Goal: Transaction & Acquisition: Purchase product/service

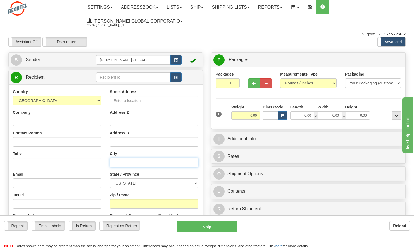
click at [123, 163] on input "text" at bounding box center [154, 162] width 88 height 9
paste input "[GEOGRAPHIC_DATA] IN 47946"
type input "[GEOGRAPHIC_DATA] IN 47946"
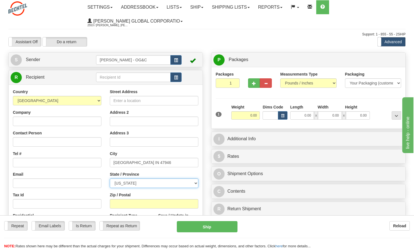
click at [121, 182] on select "[US_STATE] [US_STATE] [US_STATE] [US_STATE] Armed Forces America Armed Forces E…" at bounding box center [154, 183] width 88 height 9
select select "IN"
click at [110, 179] on select "[US_STATE] [US_STATE] [US_STATE] [US_STATE] Armed Forces America Armed Forces E…" at bounding box center [154, 183] width 88 height 9
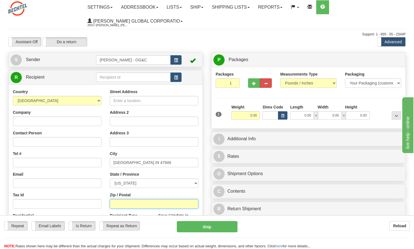
click at [134, 206] on input "Zip / Postal" at bounding box center [154, 203] width 88 height 9
paste input "[GEOGRAPHIC_DATA] IN 47946"
type input "47946"
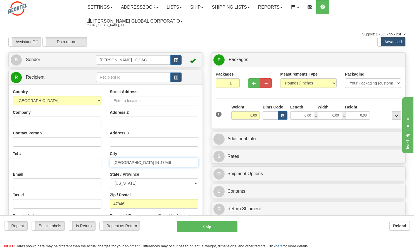
drag, startPoint x: 135, startPoint y: 162, endPoint x: 182, endPoint y: 164, distance: 47.5
click at [182, 164] on input "[GEOGRAPHIC_DATA] IN 47946" at bounding box center [154, 162] width 88 height 9
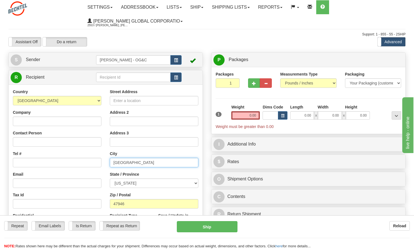
type input "[GEOGRAPHIC_DATA]"
drag, startPoint x: 247, startPoint y: 115, endPoint x: 259, endPoint y: 114, distance: 12.1
click at [259, 114] on input "0.00" at bounding box center [245, 115] width 28 height 8
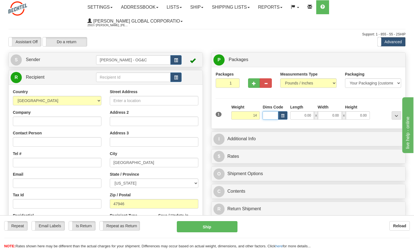
type input "14.00"
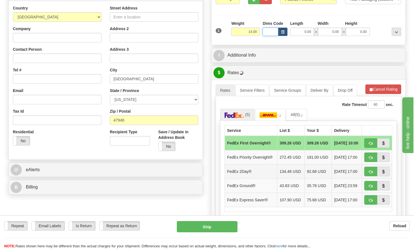
scroll to position [140, 0]
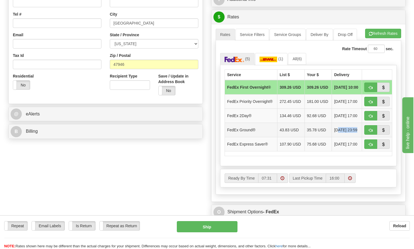
drag, startPoint x: 328, startPoint y: 135, endPoint x: 348, endPoint y: 134, distance: 19.6
click at [348, 134] on td "[DATE] 23:59" at bounding box center [347, 130] width 30 height 14
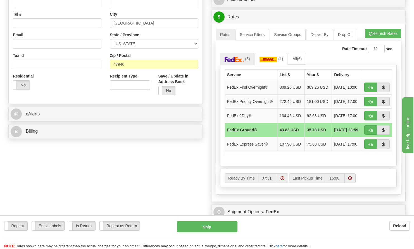
click at [31, 172] on div "Create a label for the return Create Pickup Without Label S" at bounding box center [206, 85] width 405 height 344
drag, startPoint x: 118, startPoint y: 165, endPoint x: 103, endPoint y: 166, distance: 14.8
click at [103, 166] on div "Create a label for the return Create Pickup Without Label S" at bounding box center [206, 85] width 405 height 344
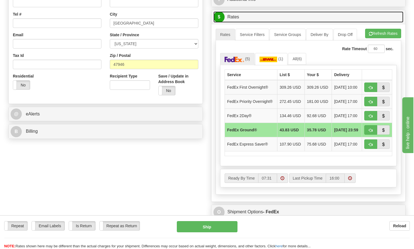
click at [310, 17] on link "$ Rates" at bounding box center [308, 16] width 190 height 11
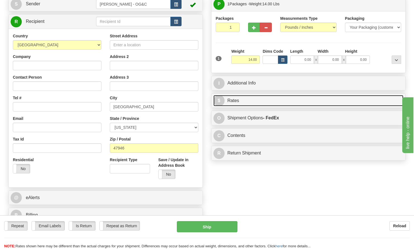
scroll to position [0, 0]
